Goal: Information Seeking & Learning: Learn about a topic

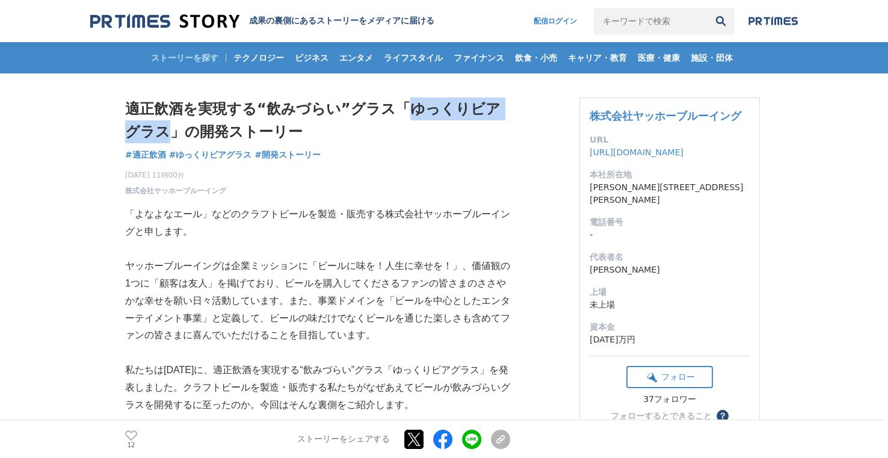
drag, startPoint x: 402, startPoint y: 104, endPoint x: 150, endPoint y: 129, distance: 252.6
click at [150, 129] on h1 "適正飲酒を実現する“飲みづらい”グラス「ゆっくりビアグラス」の開発ストーリー" at bounding box center [317, 120] width 385 height 46
copy h1 "ゆっくりビアグラス"
click at [643, 20] on input "キーワードで検索" at bounding box center [651, 21] width 114 height 26
paste input "ゆっくりビアグラス"
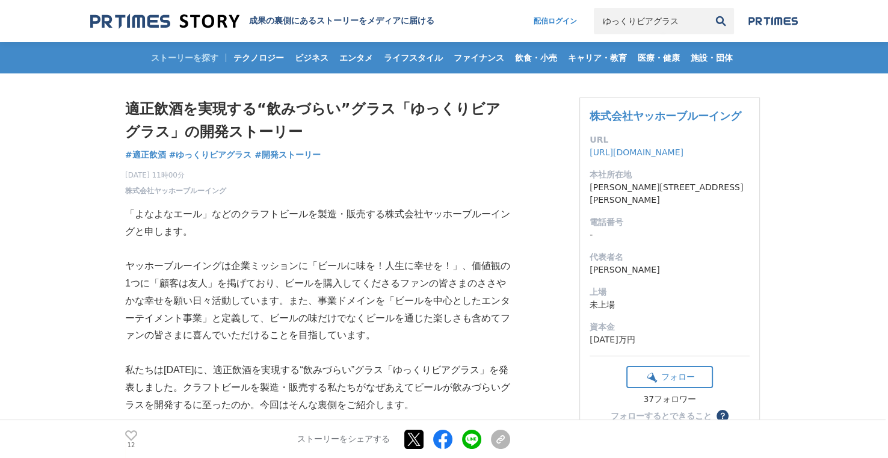
type input "ゆっくりビアグラス"
click at [722, 21] on button "検索" at bounding box center [720, 21] width 26 height 26
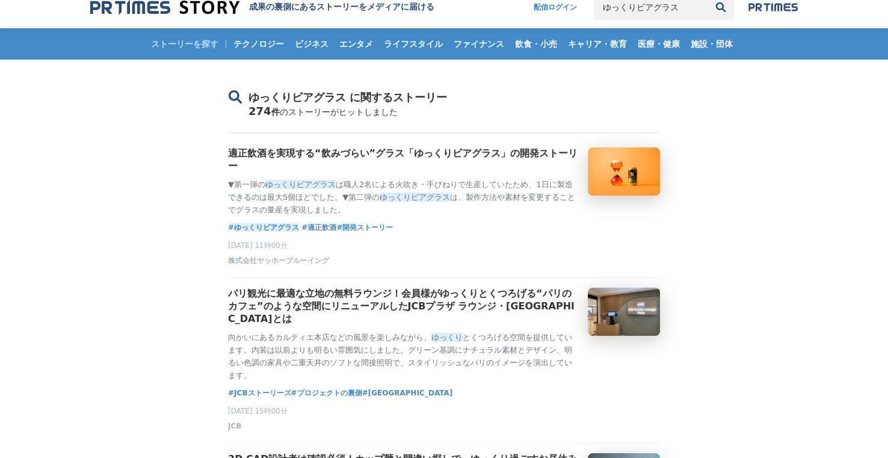
scroll to position [60, 0]
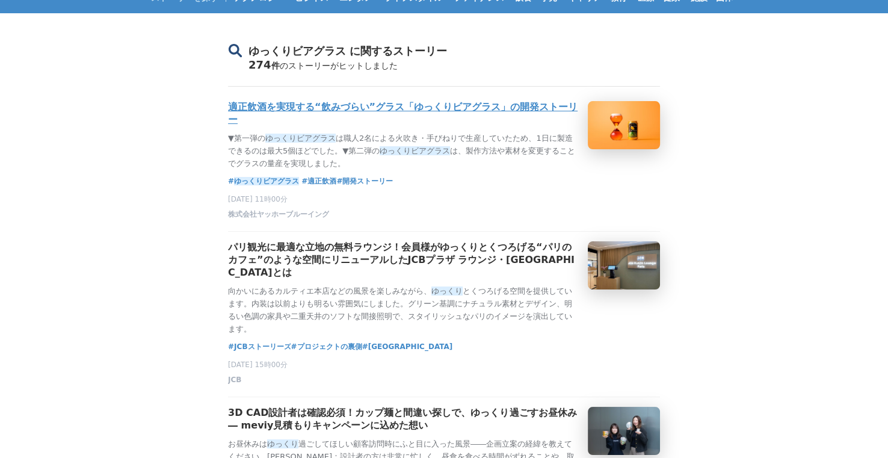
click at [379, 110] on h3 "適正飲酒を実現する“飲みづらい”グラス「ゆっくりビアグラス」の開発ストーリー" at bounding box center [403, 113] width 350 height 25
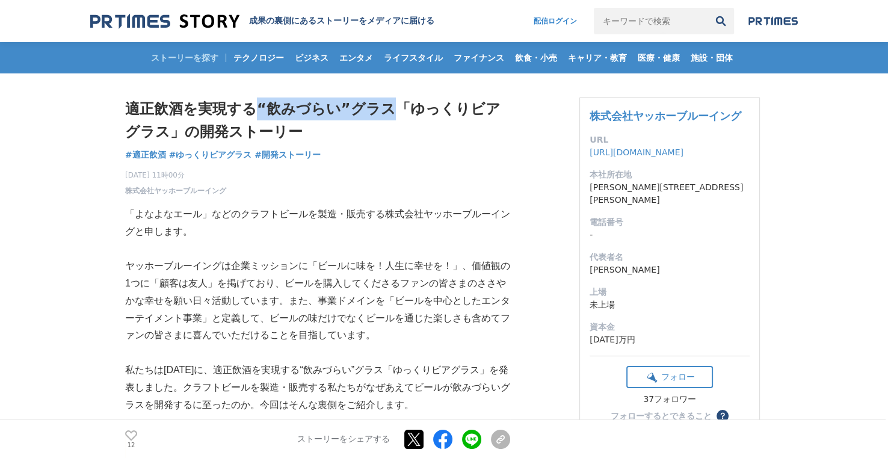
drag, startPoint x: 256, startPoint y: 102, endPoint x: 387, endPoint y: 108, distance: 131.9
click at [387, 108] on h1 "適正飲酒を実現する“飲みづらい”グラス「ゆっくりビアグラス」の開発ストーリー" at bounding box center [317, 120] width 385 height 46
copy h1 "“飲みづらい”グラス"
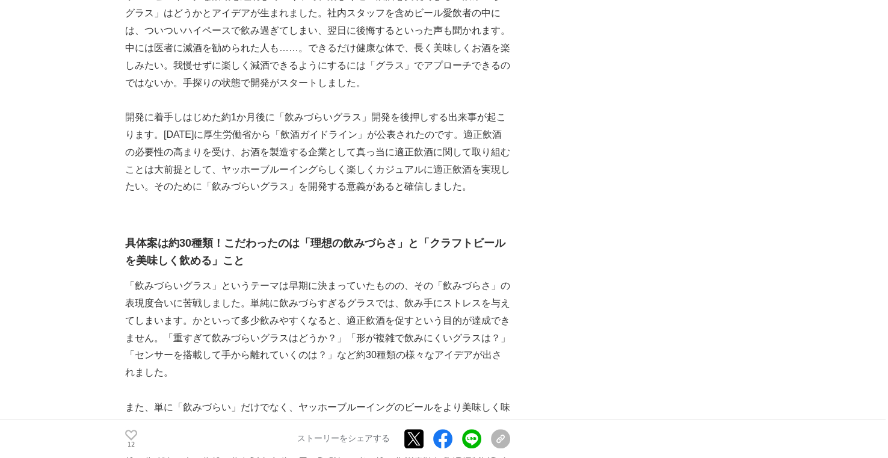
scroll to position [782, 0]
drag, startPoint x: 647, startPoint y: 69, endPoint x: 622, endPoint y: 60, distance: 26.3
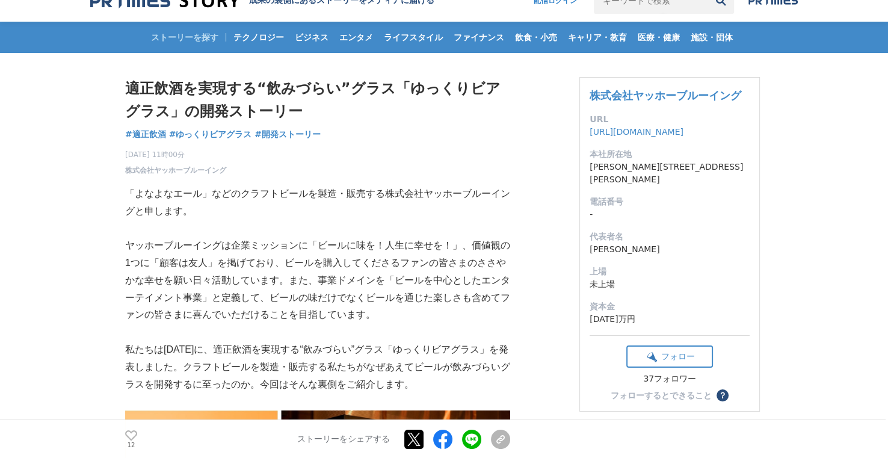
scroll to position [0, 0]
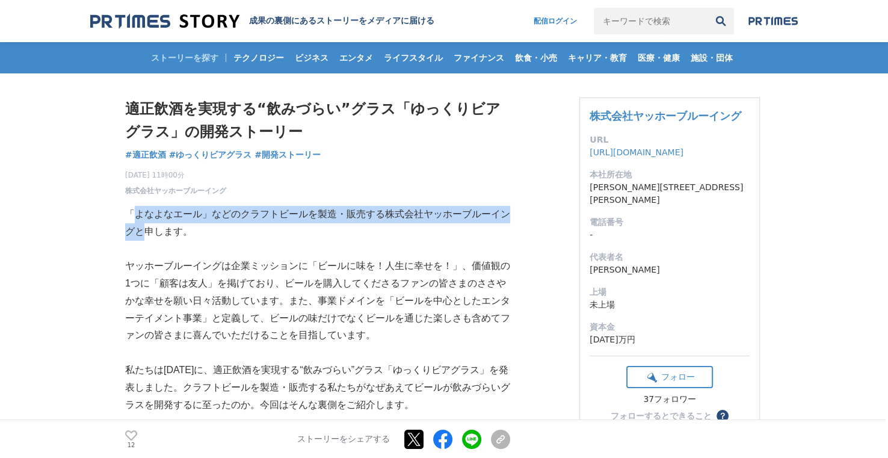
drag, startPoint x: 136, startPoint y: 212, endPoint x: 141, endPoint y: 234, distance: 22.2
click at [141, 234] on p "「よなよなエール」などのクラフトビールを製造・販売する株式会社ヤッホーブルーイングと申します。" at bounding box center [317, 223] width 385 height 35
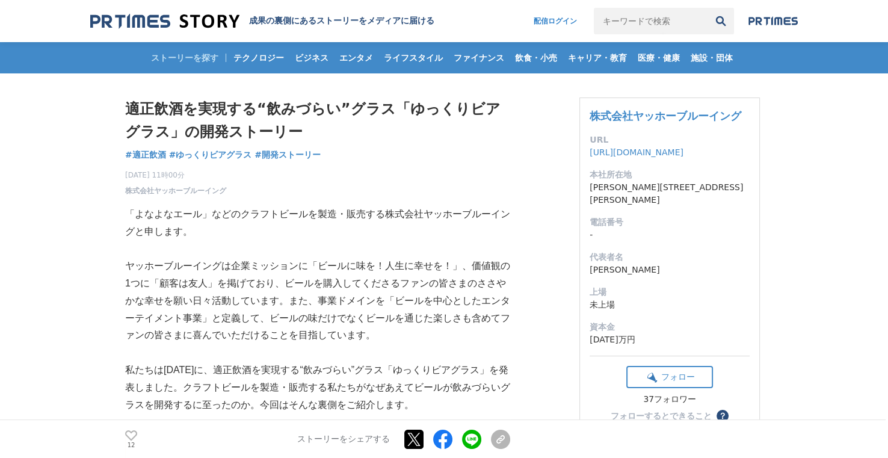
drag, startPoint x: 141, startPoint y: 234, endPoint x: 114, endPoint y: 213, distance: 33.8
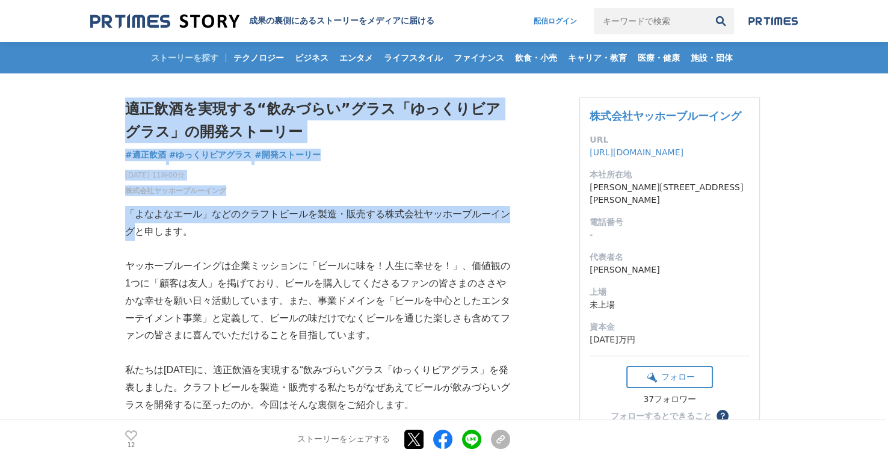
drag, startPoint x: 124, startPoint y: 211, endPoint x: 138, endPoint y: 235, distance: 28.6
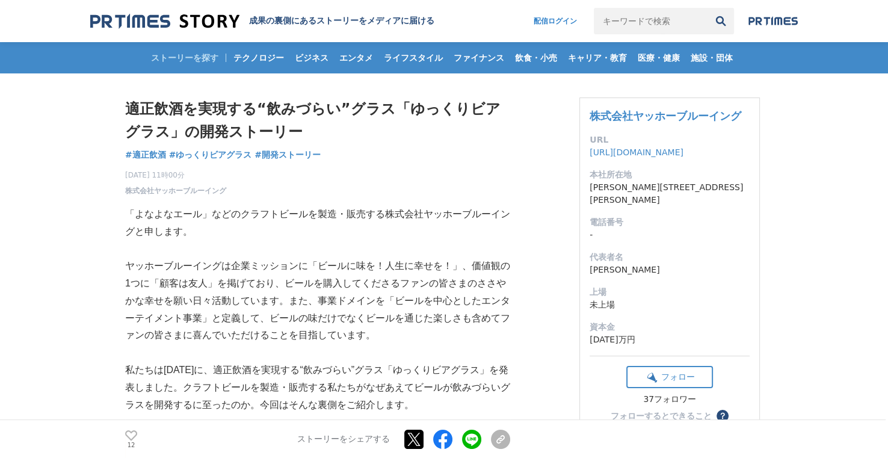
click at [143, 232] on p "「よなよなエール」などのクラフトビールを製造・販売する株式会社ヤッホーブルーイングと申します。" at bounding box center [317, 223] width 385 height 35
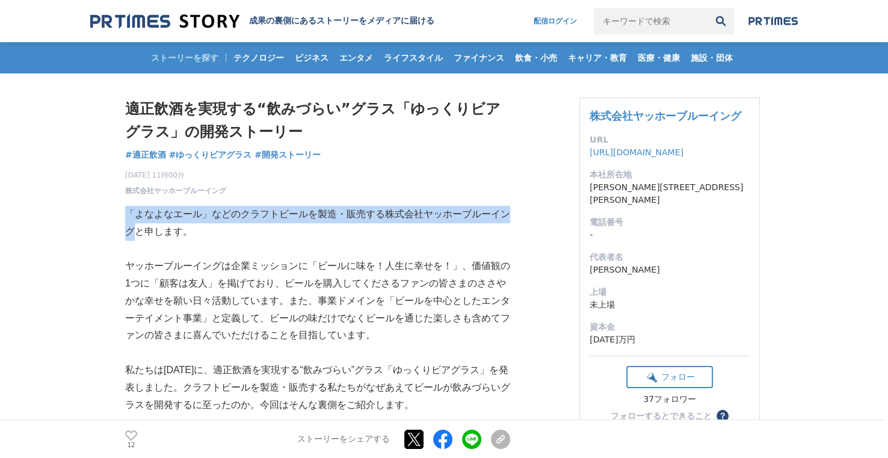
drag, startPoint x: 125, startPoint y: 212, endPoint x: 134, endPoint y: 235, distance: 24.6
click at [134, 235] on p "「よなよなエール」などのクラフトビールを製造・販売する株式会社ヤッホーブルーイングと申します。" at bounding box center [317, 223] width 385 height 35
copy p "「よなよなエール」などのクラフトビールを製造・販売する株式会社ヤッホーブルーイング"
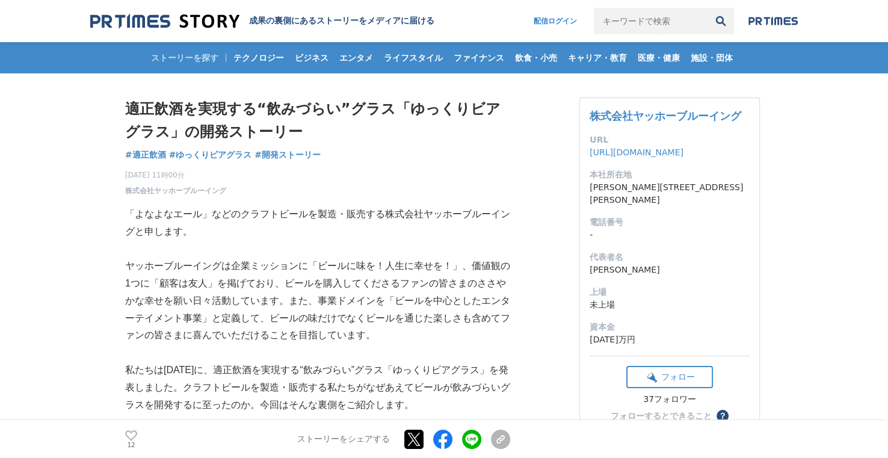
drag, startPoint x: 400, startPoint y: 106, endPoint x: 152, endPoint y: 141, distance: 250.3
click at [152, 141] on h1 "適正飲酒を実現する“飲みづらい”グラス「ゆっくりビアグラス」の開発ストーリー" at bounding box center [317, 120] width 385 height 46
copy h1 "ゆっくりビアグラス"
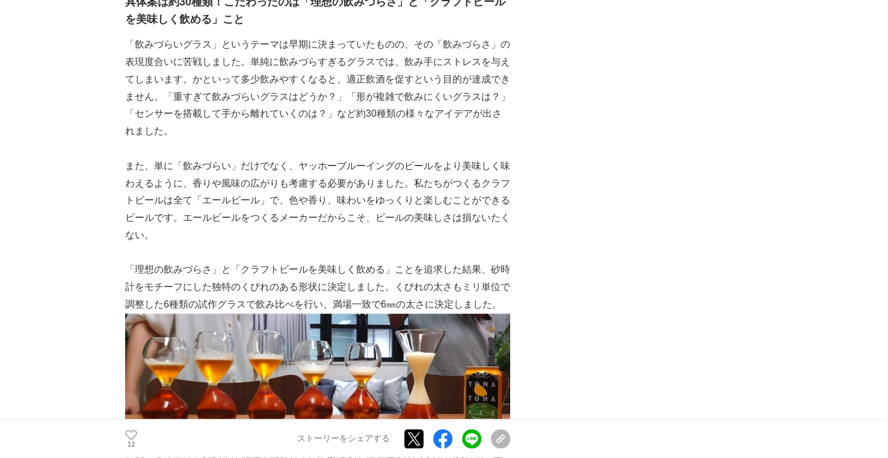
scroll to position [1083, 0]
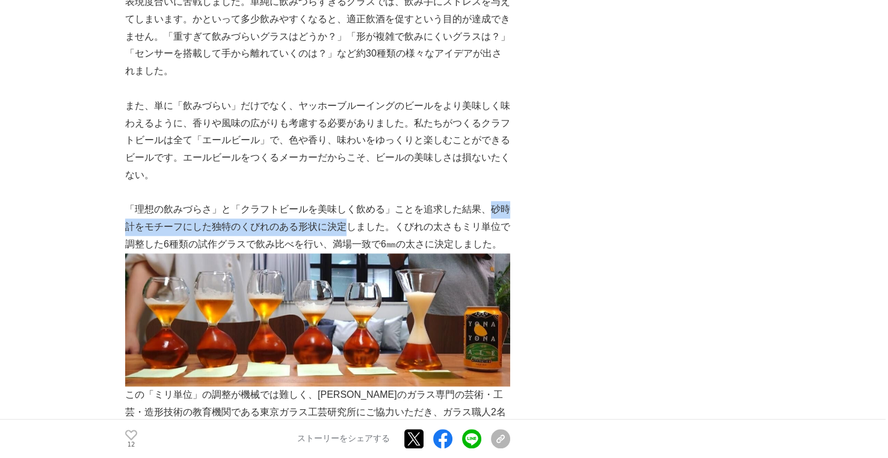
drag, startPoint x: 489, startPoint y: 210, endPoint x: 347, endPoint y: 232, distance: 143.7
click at [347, 232] on p "「理想の飲みづらさ」と「クラフトビールを美味しく飲める」ことを追求した結果、砂時計をモチーフにした独特のくびれのある形状に決定しました。くびれの太さもミリ単位…" at bounding box center [317, 227] width 385 height 52
copy p "砂時計をモチーフにした独特のくびれのある形状に決定"
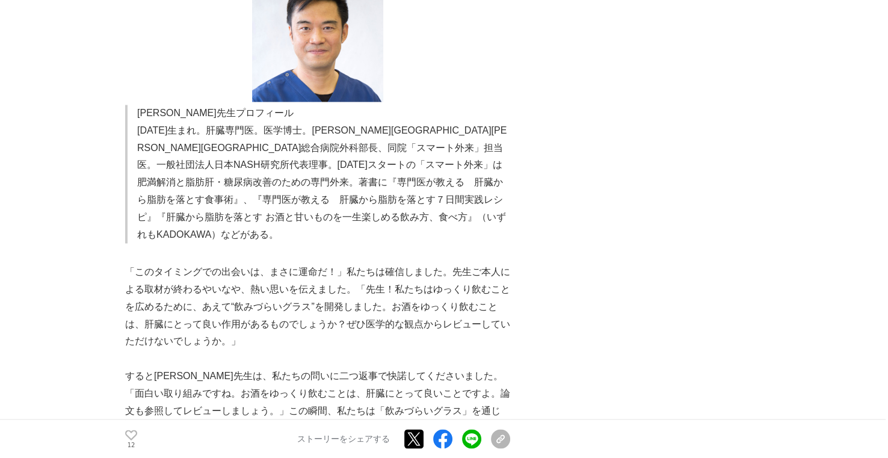
scroll to position [1985, 0]
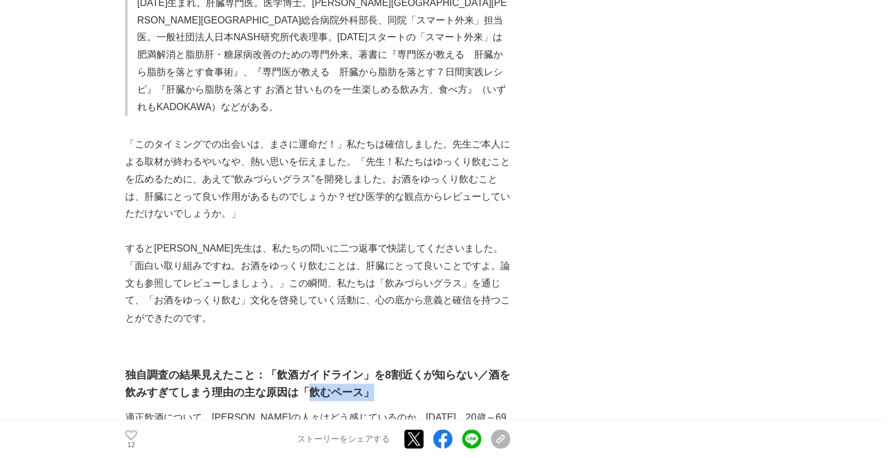
drag, startPoint x: 371, startPoint y: 306, endPoint x: 305, endPoint y: 312, distance: 66.4
click at [305, 368] on strong "独自調査の結果見えたこと：「飲酒ガイドライン」を8割近くが知らない／酒を飲みすぎてしまう理由の主な原因は「飲むペース」" at bounding box center [317, 382] width 385 height 29
copy strong "飲むペース」"
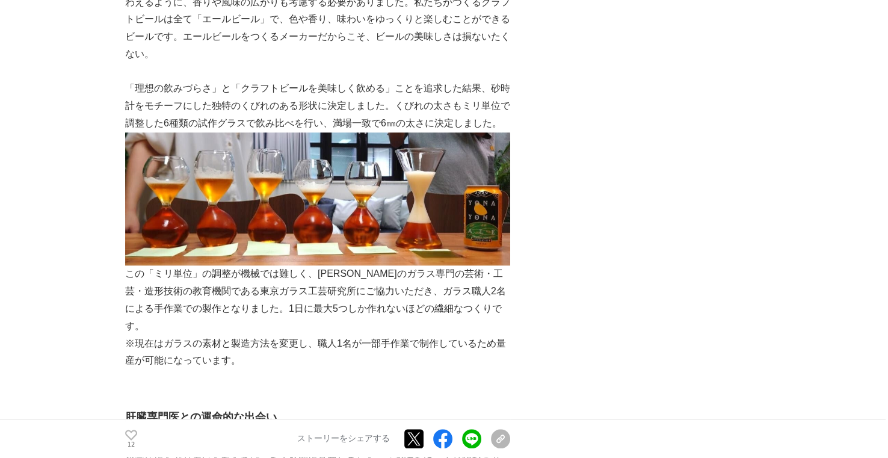
scroll to position [1203, 0]
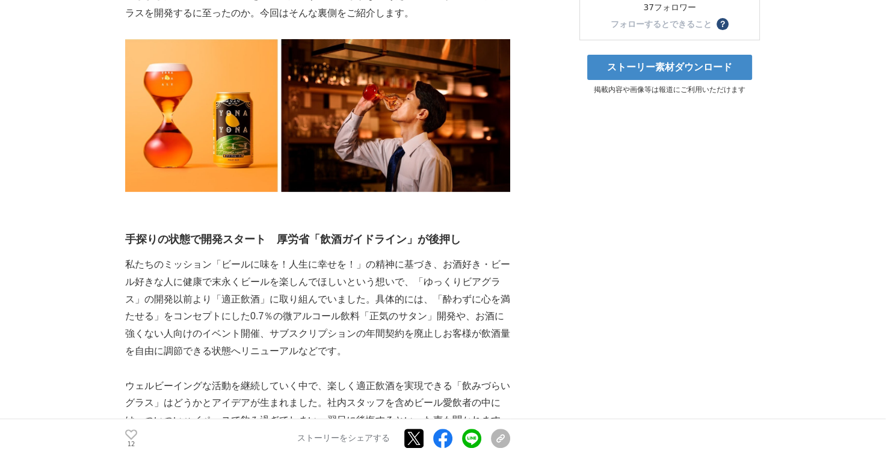
scroll to position [421, 0]
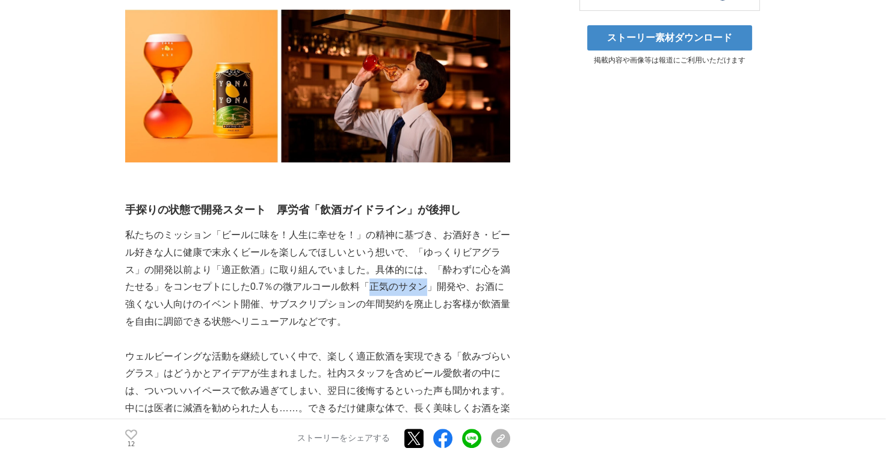
drag, startPoint x: 411, startPoint y: 284, endPoint x: 350, endPoint y: 291, distance: 61.2
click at [350, 291] on p "私たちのミッション「ビールに味を！人生に幸せを！」の精神に基づき、お酒好き・ビール好きな人に健康で末永くビールを楽しんでほしいという想いで、「ゆっくりビアグラ…" at bounding box center [317, 279] width 385 height 104
copy p "正気のサタン"
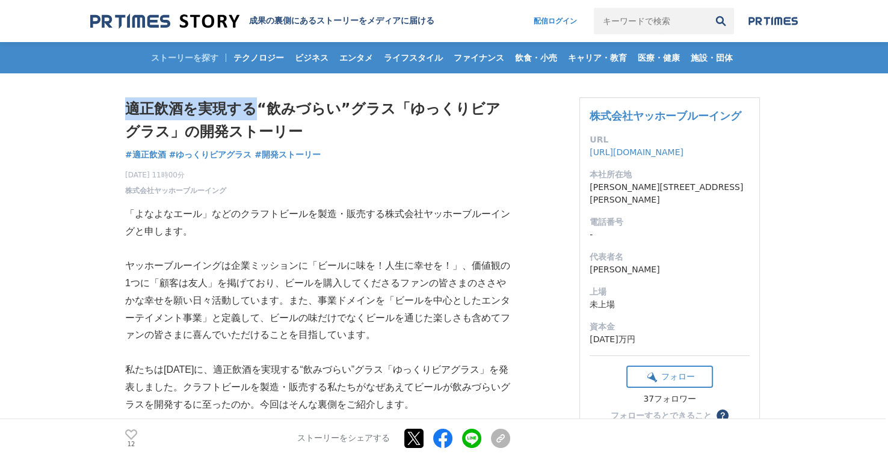
drag, startPoint x: 120, startPoint y: 107, endPoint x: 248, endPoint y: 111, distance: 127.6
copy h1 "適正飲酒を実現する"
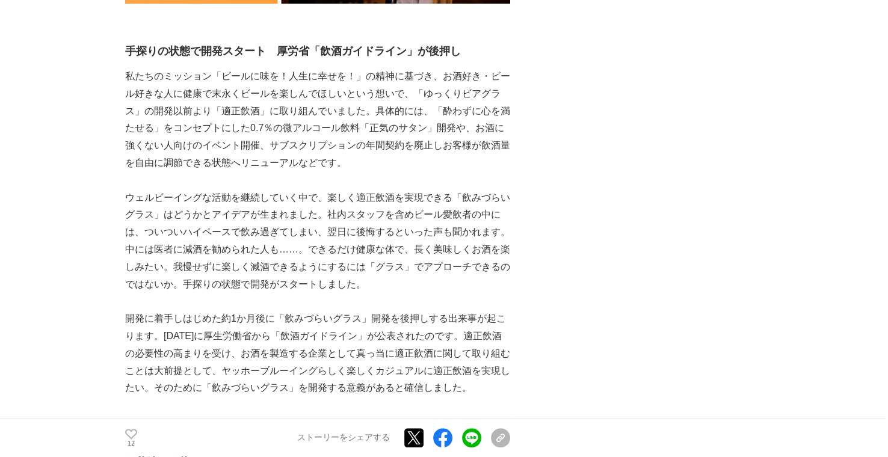
scroll to position [602, 0]
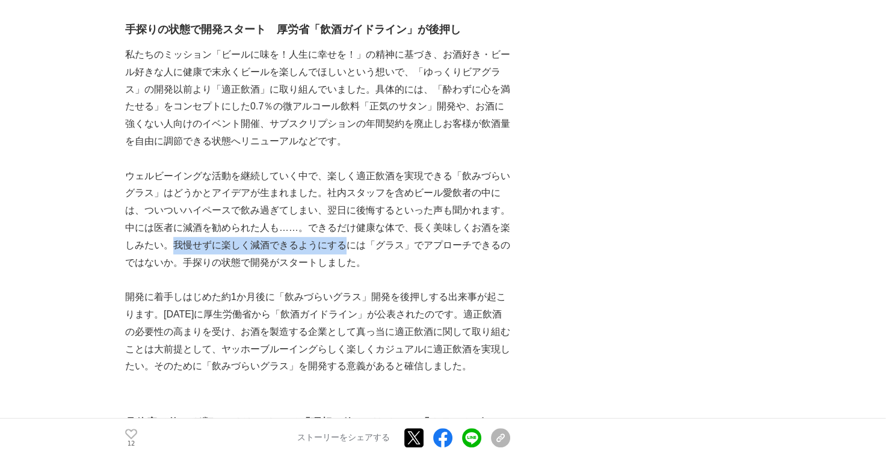
drag, startPoint x: 172, startPoint y: 247, endPoint x: 350, endPoint y: 251, distance: 178.1
click at [350, 251] on p "ウェルビーイングな活動を継続していく中で、楽しく適正飲酒を実現できる「飲みづらいグラス」はどうかとアイデアが生まれました。社内スタッフを含めビール愛飲者の中に…" at bounding box center [317, 220] width 385 height 104
copy p "我慢せずに楽しく減酒できるようにする"
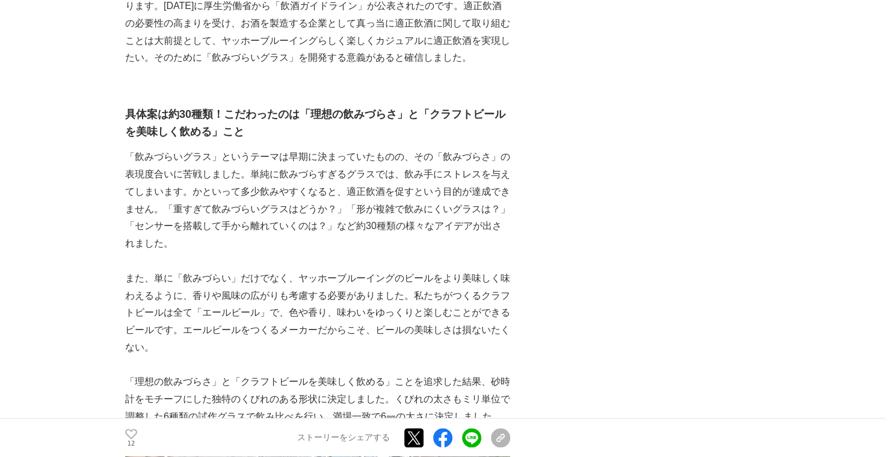
scroll to position [962, 0]
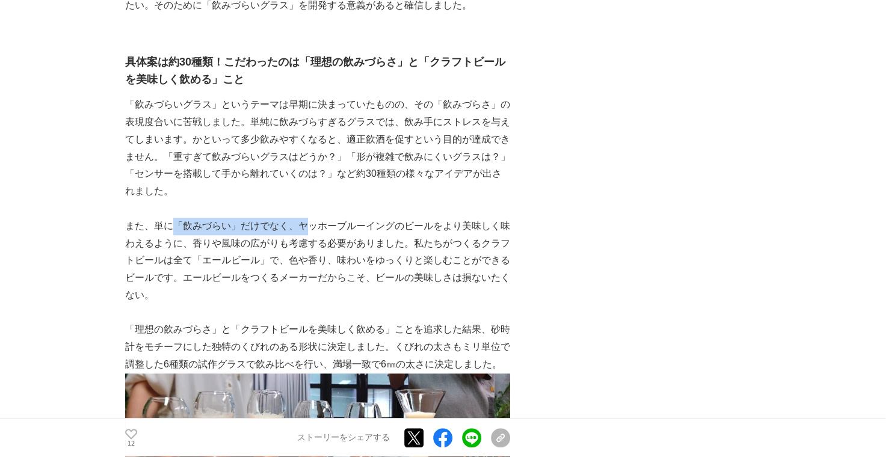
drag, startPoint x: 173, startPoint y: 227, endPoint x: 307, endPoint y: 231, distance: 134.2
click at [307, 231] on p "また、単に「飲みづらい」だけでなく、ヤッホーブルーイングのビールをより美味しく味わえるように、香りや風味の広がりも考慮する必要がありました。私たちがつくるクラ…" at bounding box center [317, 261] width 385 height 87
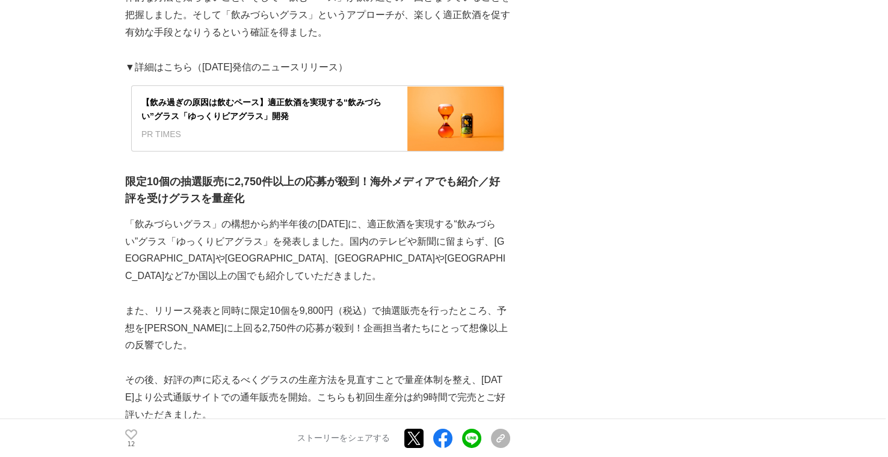
scroll to position [4150, 0]
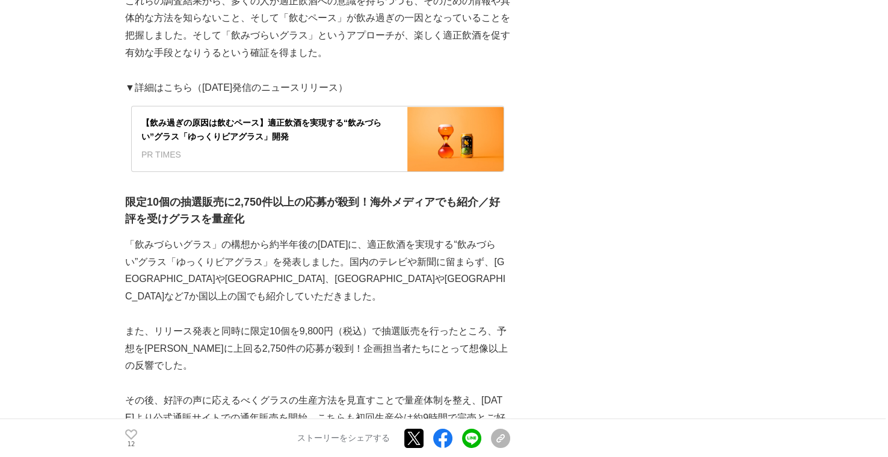
click at [608, 149] on div "適正飲酒を実現する“飲みづらい”グラス「ゆっくりビアグラス」の開発ストーリー 適正飲酒 #適正飲酒 #ゆっくりビアグラス 12 PR TIMES × 12" at bounding box center [444, 127] width 638 height 8409
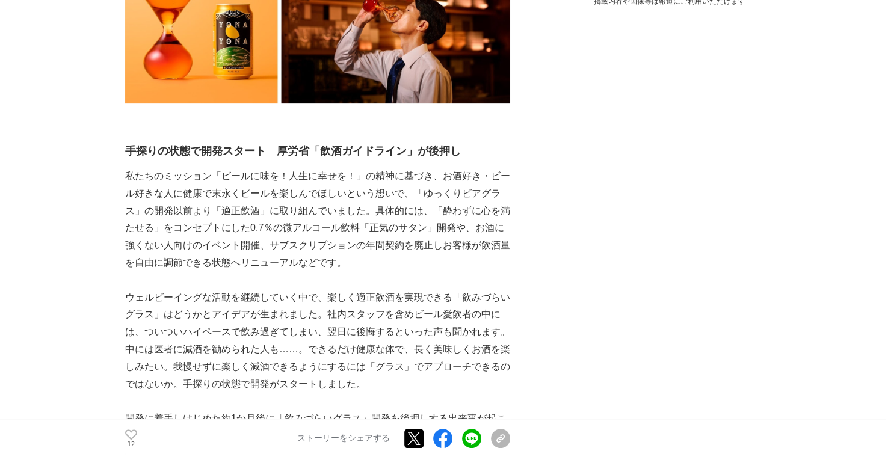
click at [361, 269] on p "私たちのミッション「ビールに味を！人生に幸せを！」の精神に基づき、お酒好き・ビール好きな人に健康で末永くビールを楽しんでほしいという想いで、「ゆっくりビアグラ…" at bounding box center [317, 220] width 385 height 104
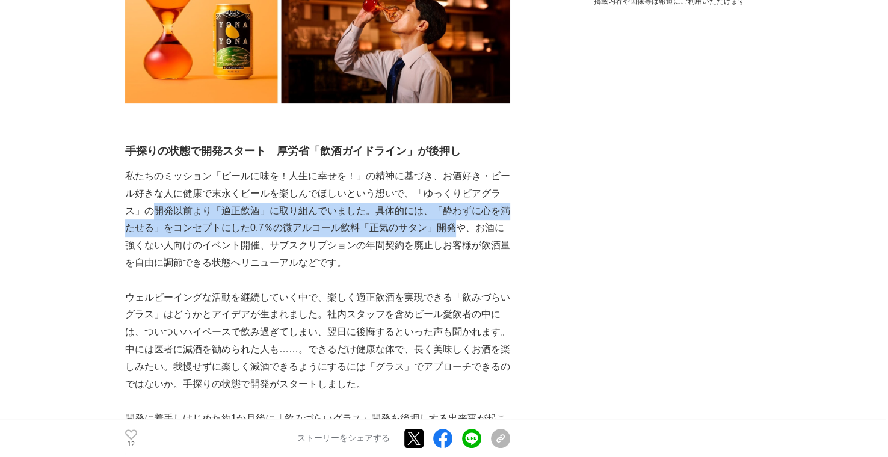
drag, startPoint x: 140, startPoint y: 206, endPoint x: 436, endPoint y: 230, distance: 297.5
click at [436, 230] on p "私たちのミッション「ビールに味を！人生に幸せを！」の精神に基づき、お酒好き・ビール好きな人に健康で末永くビールを楽しんでほしいという想いで、「ゆっくりビアグラ…" at bounding box center [317, 220] width 385 height 104
copy p "開発以前より「適正飲酒」に取り組んでいました。具体的には、「酔わずに心を満たせる」をコンセプトにした0.7％の微アルコール飲料「正気のサタン」開発"
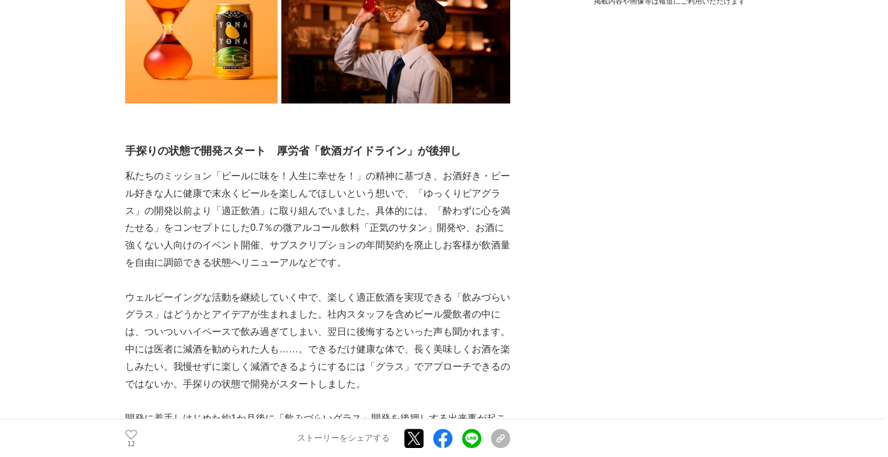
click at [457, 230] on p "私たちのミッション「ビールに味を！人生に幸せを！」の精神に基づき、お酒好き・ビール好きな人に健康で末永くビールを楽しんでほしいという想いで、「ゆっくりビアグラ…" at bounding box center [317, 220] width 385 height 104
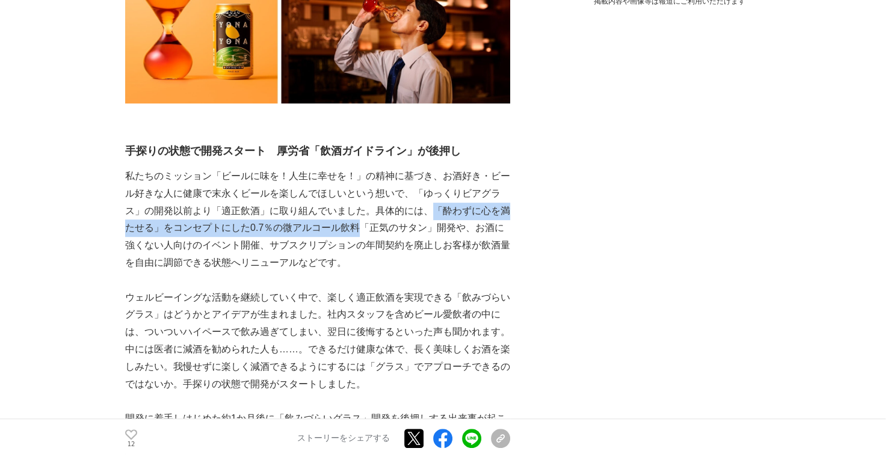
drag, startPoint x: 410, startPoint y: 209, endPoint x: 343, endPoint y: 232, distance: 69.8
click at [343, 232] on p "私たちのミッション「ビールに味を！人生に幸せを！」の精神に基づき、お酒好き・ビール好きな人に健康で末永くビールを楽しんでほしいという想いで、「ゆっくりビアグラ…" at bounding box center [317, 220] width 385 height 104
copy p "「酔わずに心を満たせる」をコンセプトにした0.7％の微アルコール飲料"
